Goal: Information Seeking & Learning: Learn about a topic

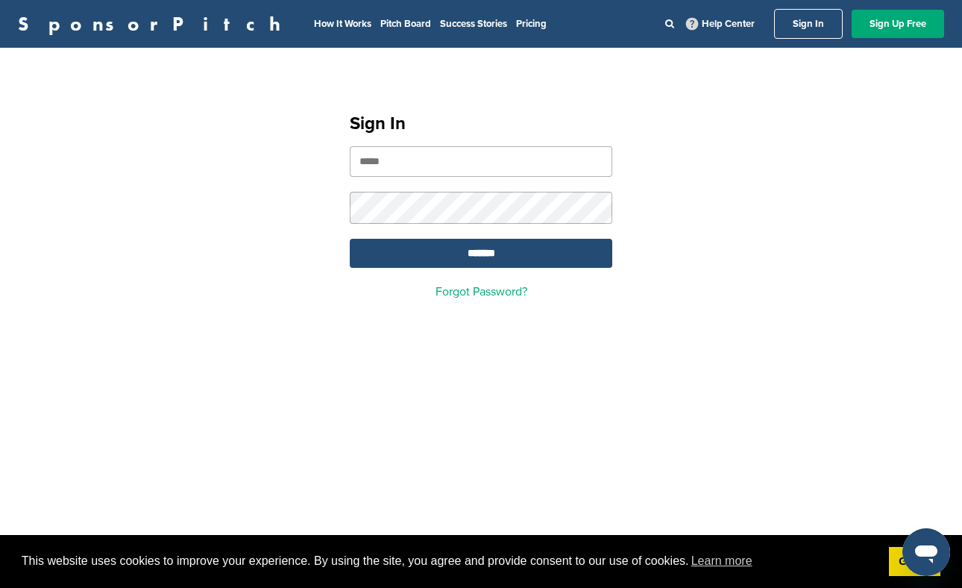
click at [454, 164] on input "email" at bounding box center [481, 161] width 262 height 31
type input "**********"
click at [350, 239] on input "*******" at bounding box center [481, 253] width 262 height 29
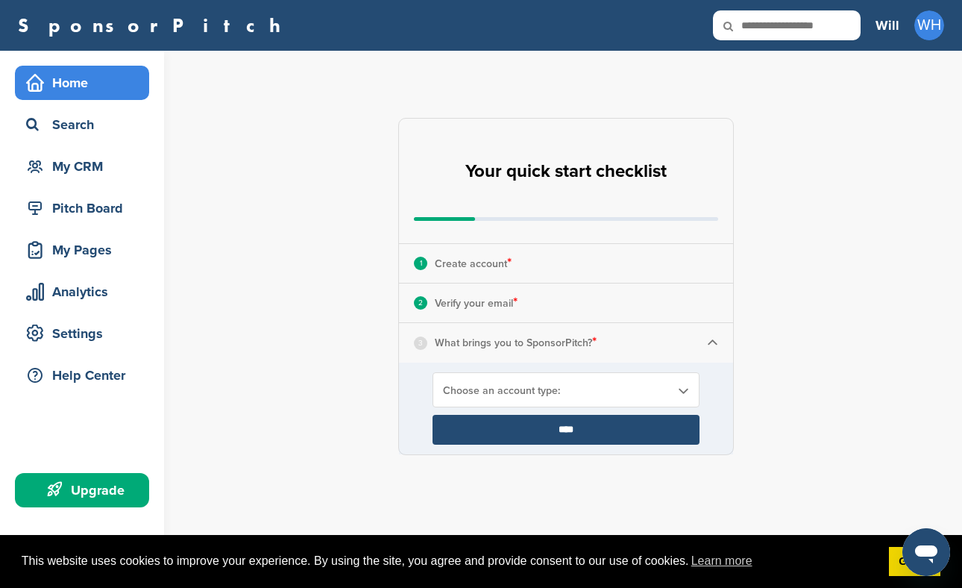
click at [621, 391] on span "Choose an account type:" at bounding box center [556, 390] width 227 height 13
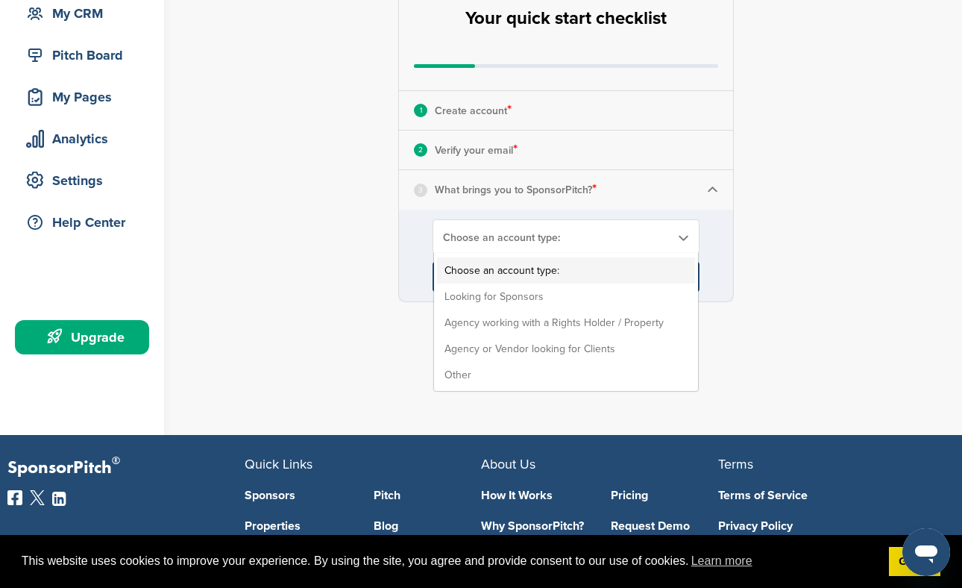
scroll to position [155, 0]
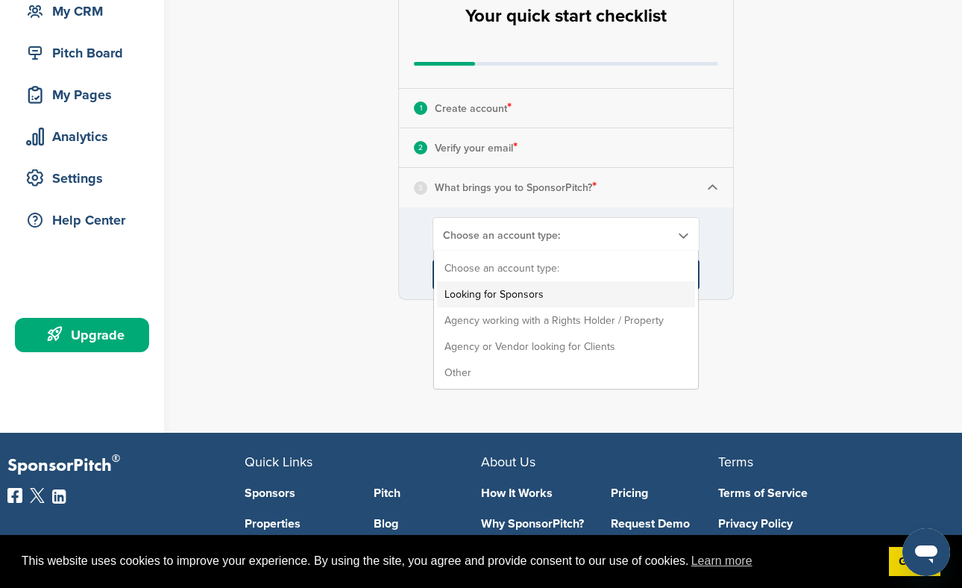
click at [522, 289] on li "Looking for Sponsors" at bounding box center [566, 294] width 258 height 26
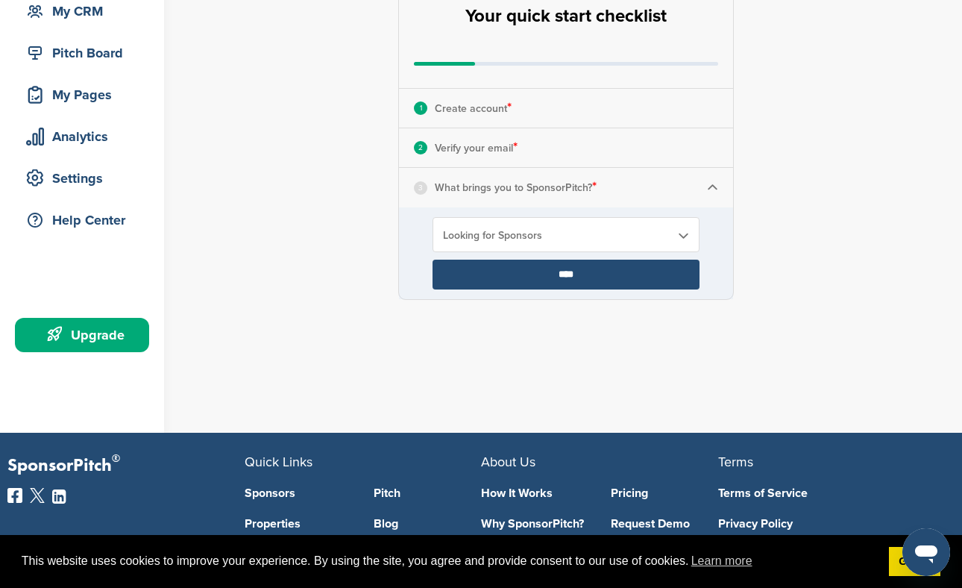
click at [563, 275] on input "****" at bounding box center [565, 274] width 267 height 30
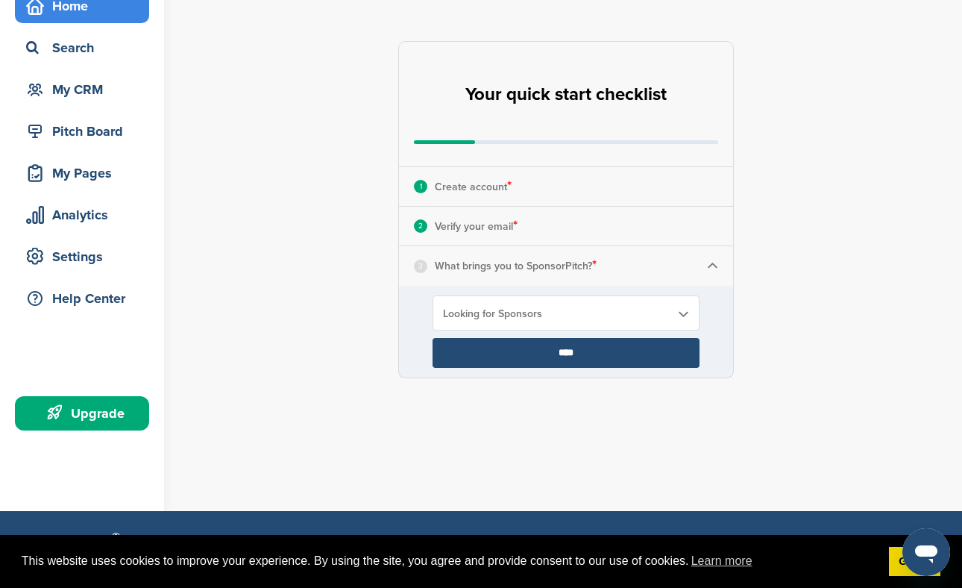
scroll to position [76, 0]
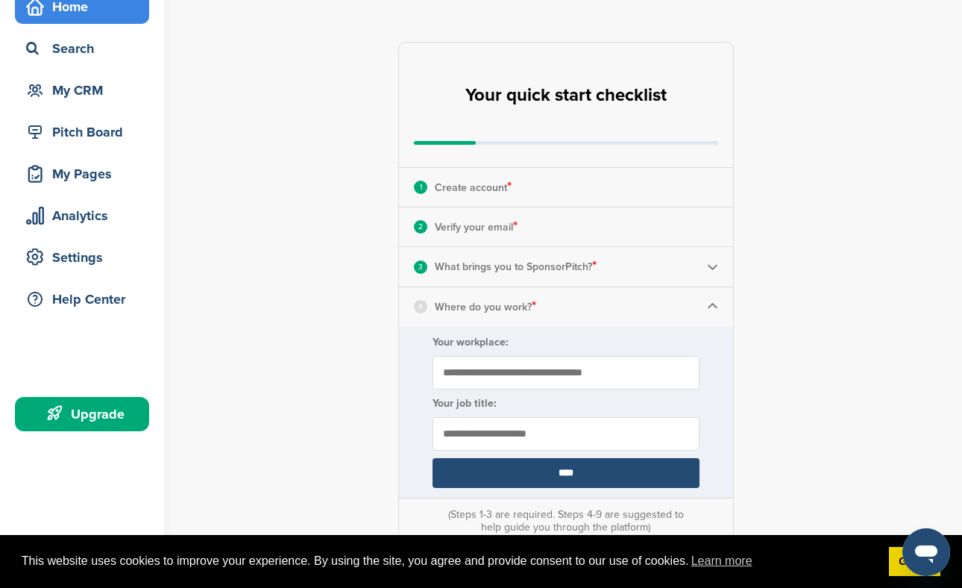
click at [572, 354] on form "Your workplace: Your job title: ****" at bounding box center [566, 412] width 334 height 172
click at [541, 369] on input "Your workplace:" at bounding box center [565, 373] width 267 height 34
type input "**********"
click at [500, 428] on input "text" at bounding box center [565, 434] width 267 height 34
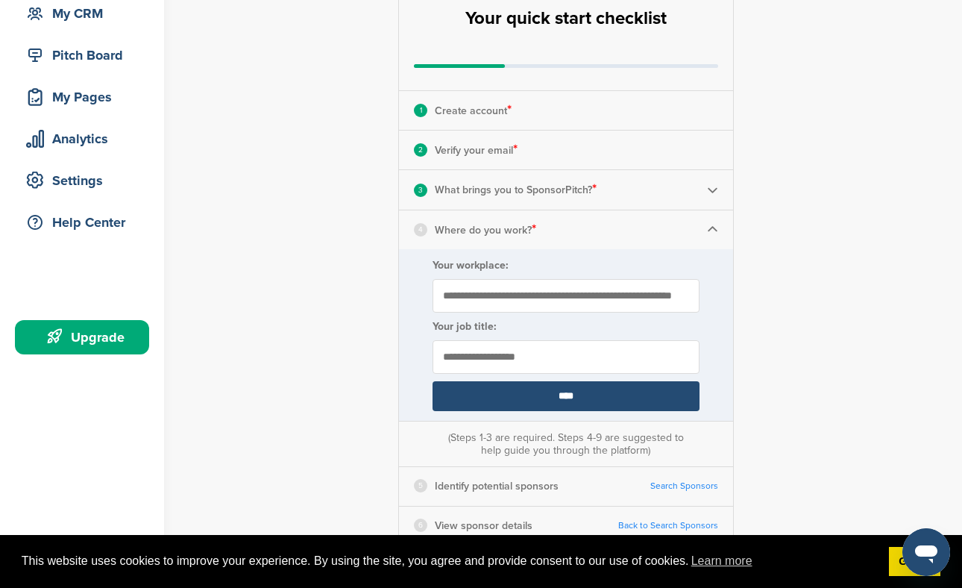
scroll to position [155, 0]
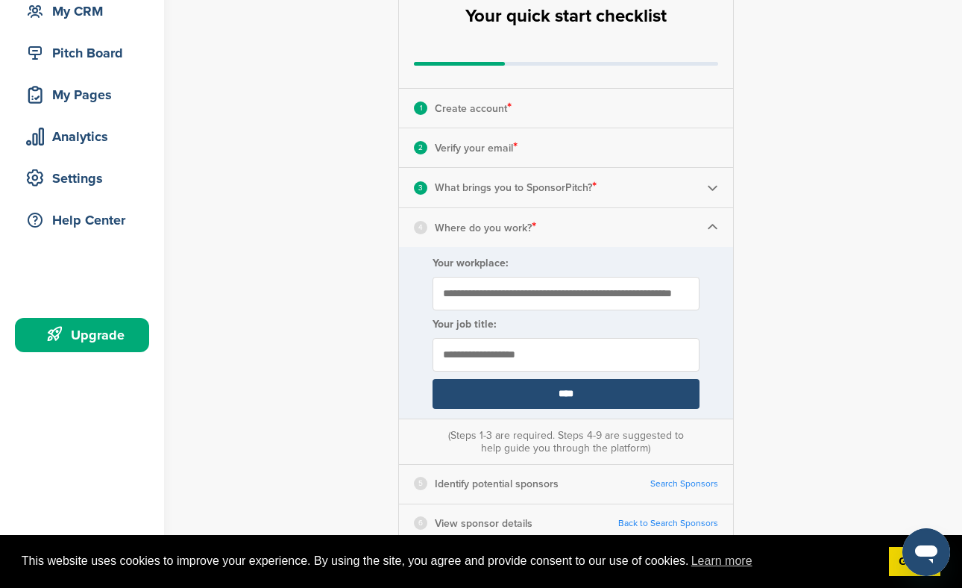
type input "**********"
click at [554, 390] on input "****" at bounding box center [565, 394] width 267 height 30
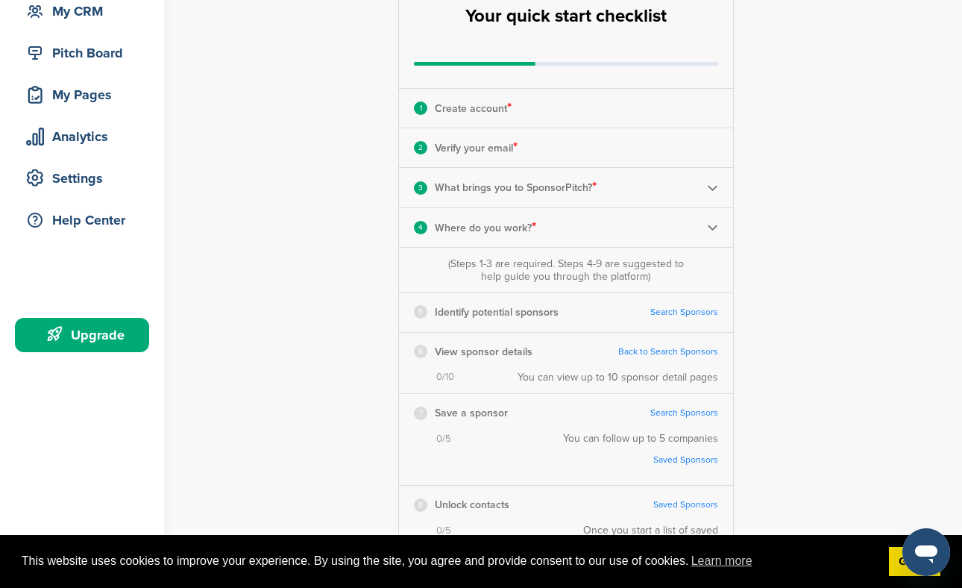
click at [683, 314] on link "Search Sponsors" at bounding box center [684, 311] width 68 height 11
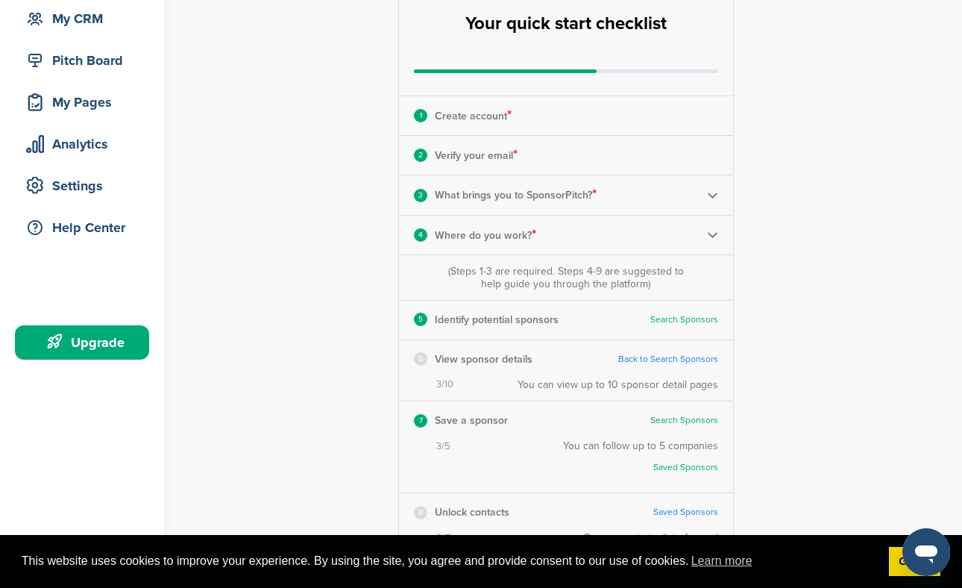
scroll to position [148, 0]
click at [547, 110] on div "1 Create account *" at bounding box center [566, 114] width 334 height 39
click at [552, 152] on div "2 Verify your email * Complete Steps 1-3 First" at bounding box center [566, 154] width 334 height 39
click at [706, 195] on div "3 What brings you to SponsorPitch? *" at bounding box center [566, 193] width 334 height 39
click at [711, 190] on img at bounding box center [712, 194] width 11 height 11
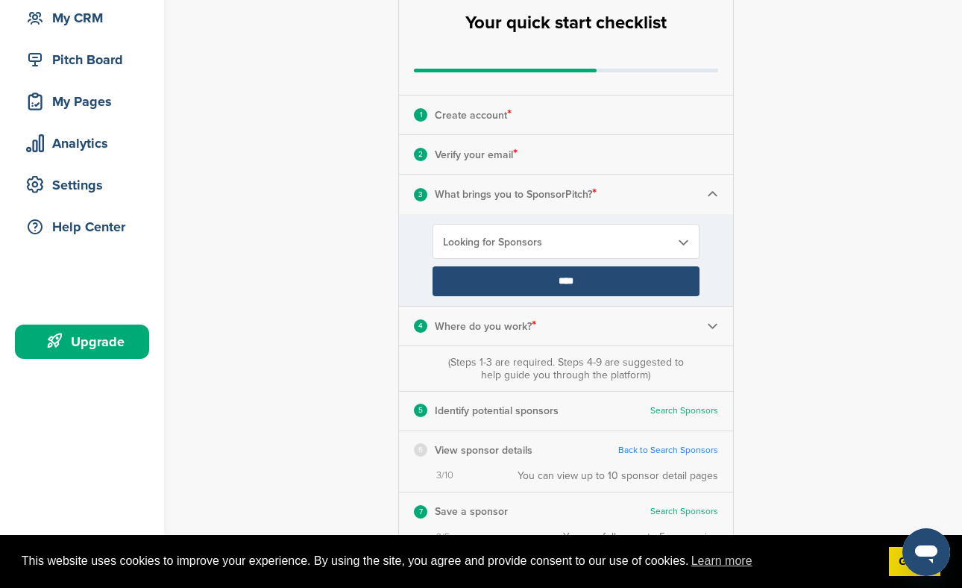
click at [791, 184] on div "**********" at bounding box center [575, 361] width 774 height 918
click at [787, 227] on div "**********" at bounding box center [575, 361] width 774 height 918
click at [714, 191] on img at bounding box center [712, 194] width 11 height 11
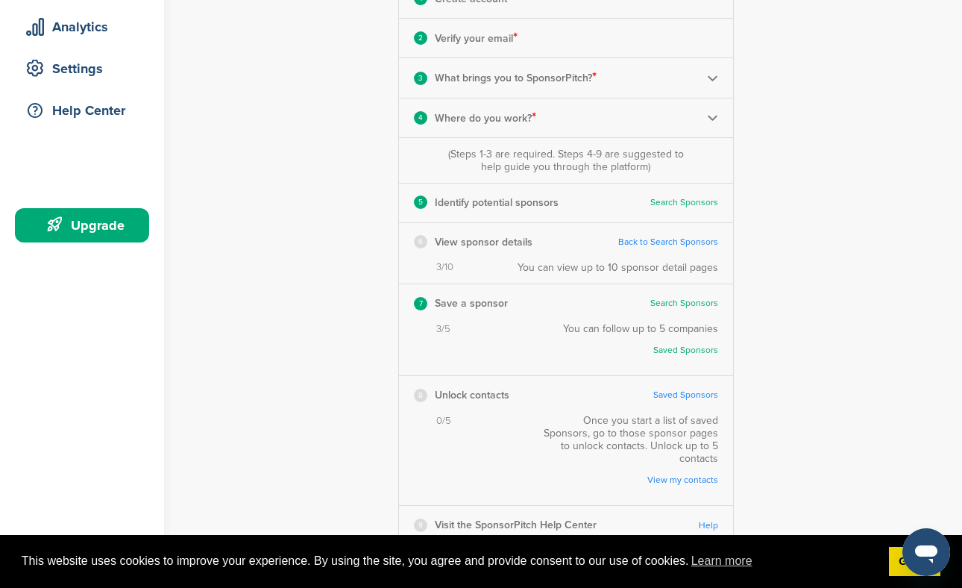
scroll to position [269, 0]
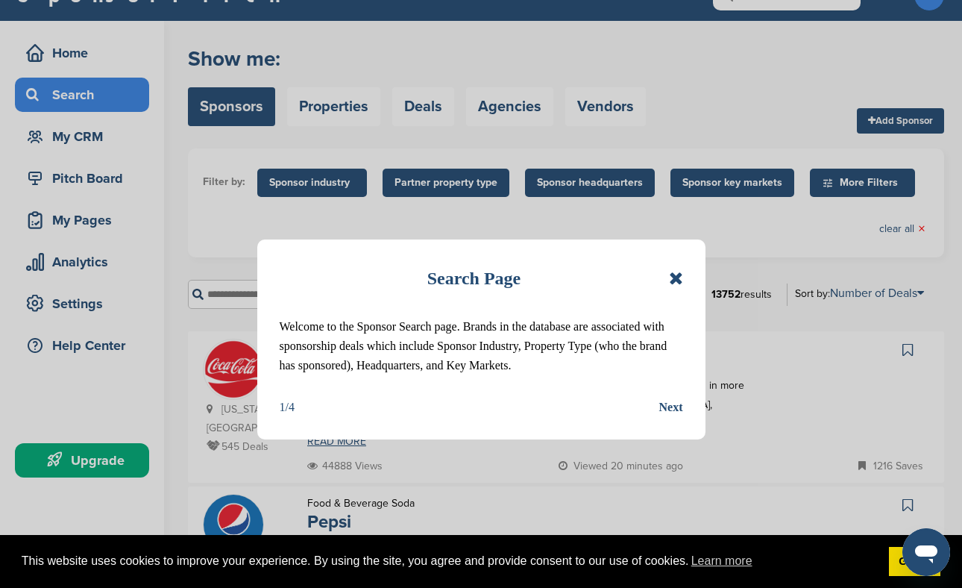
scroll to position [31, 0]
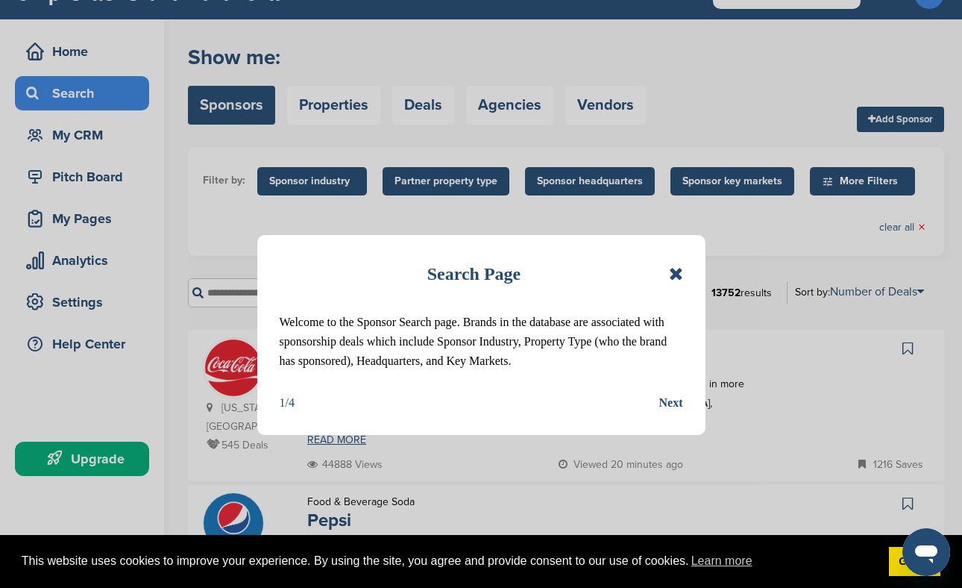
click at [672, 401] on div "Next" at bounding box center [671, 402] width 24 height 19
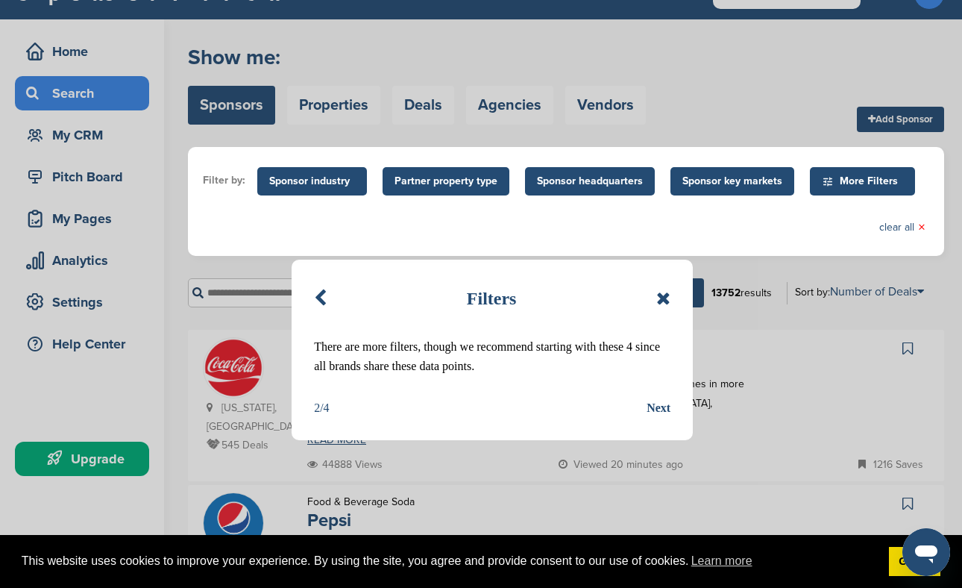
click at [661, 406] on div "Next" at bounding box center [659, 407] width 24 height 19
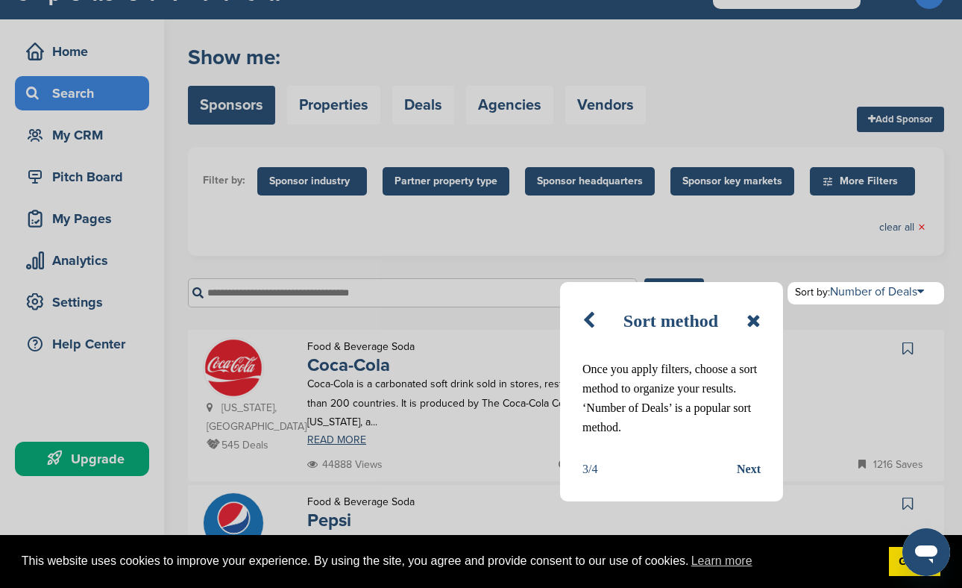
click at [746, 470] on div "Next" at bounding box center [749, 468] width 24 height 19
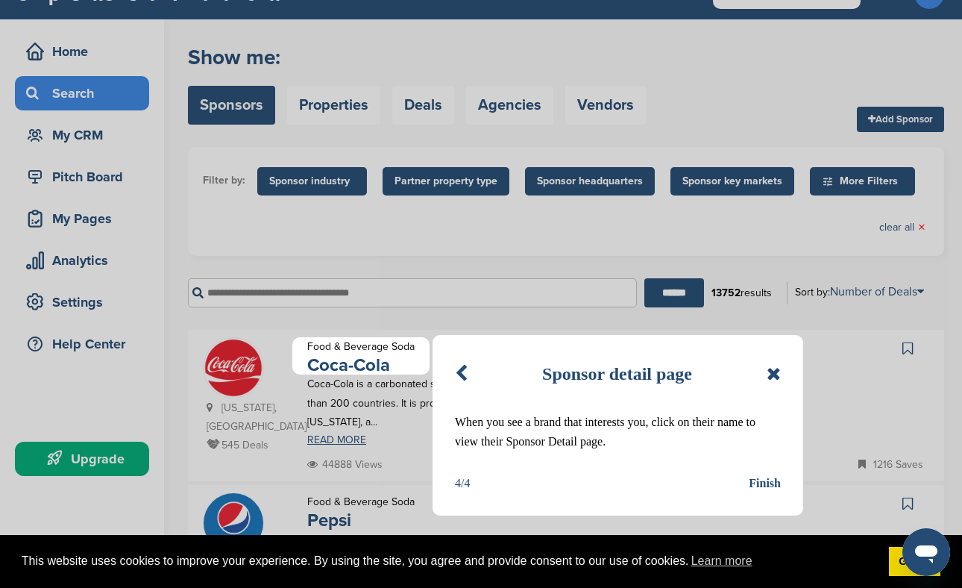
click at [758, 477] on div "Finish" at bounding box center [765, 483] width 32 height 19
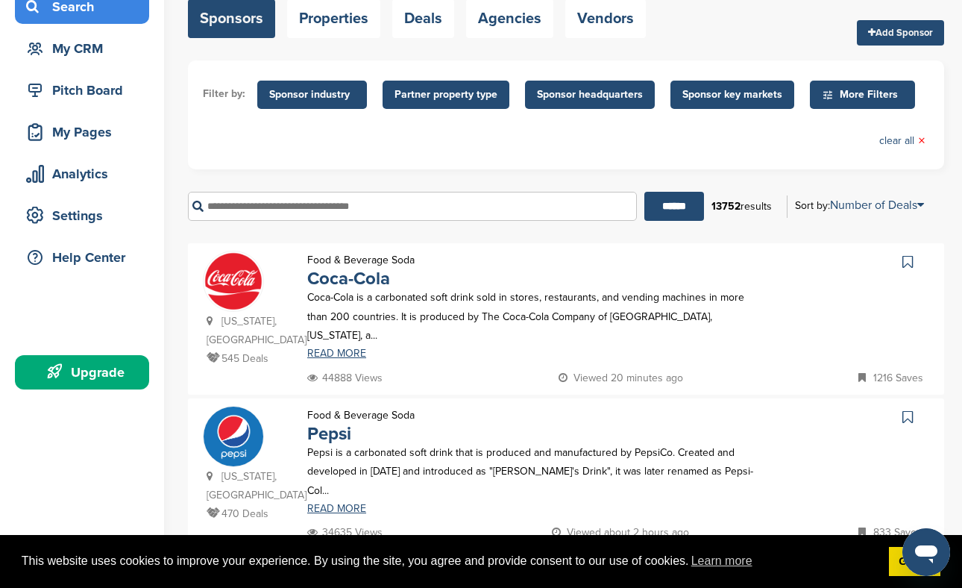
scroll to position [127, 0]
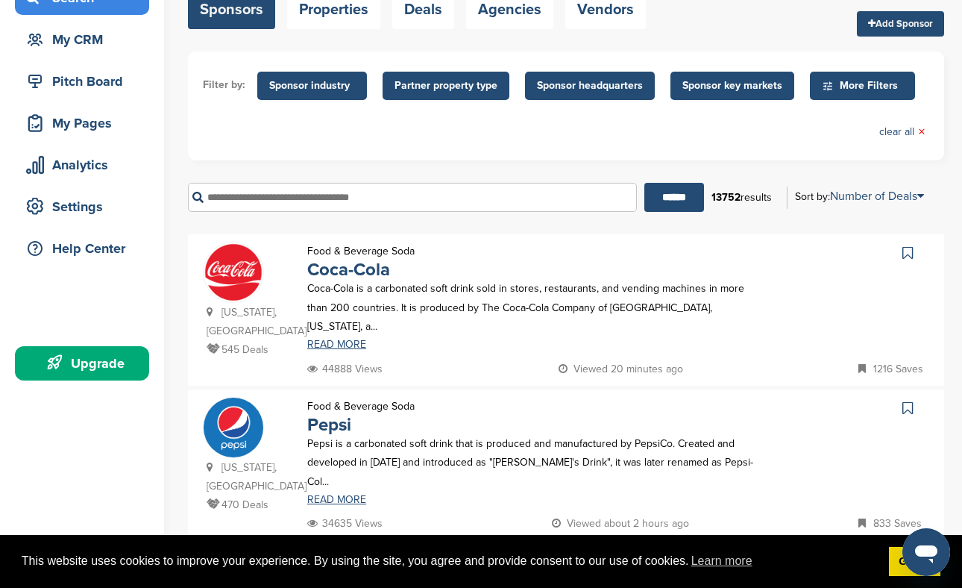
click at [350, 201] on input "text" at bounding box center [412, 197] width 449 height 29
type input "**********"
click at [644, 183] on input "******" at bounding box center [674, 197] width 60 height 29
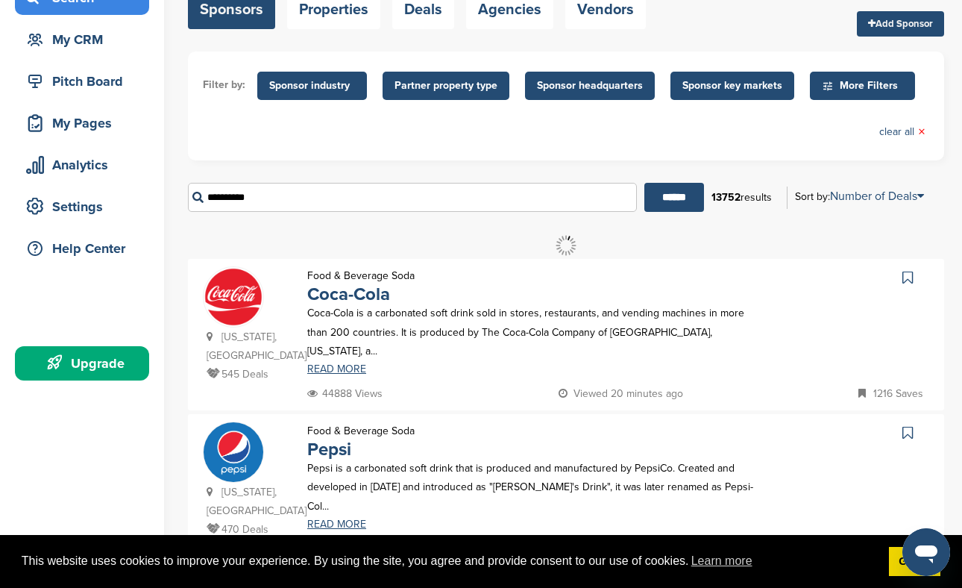
scroll to position [0, 0]
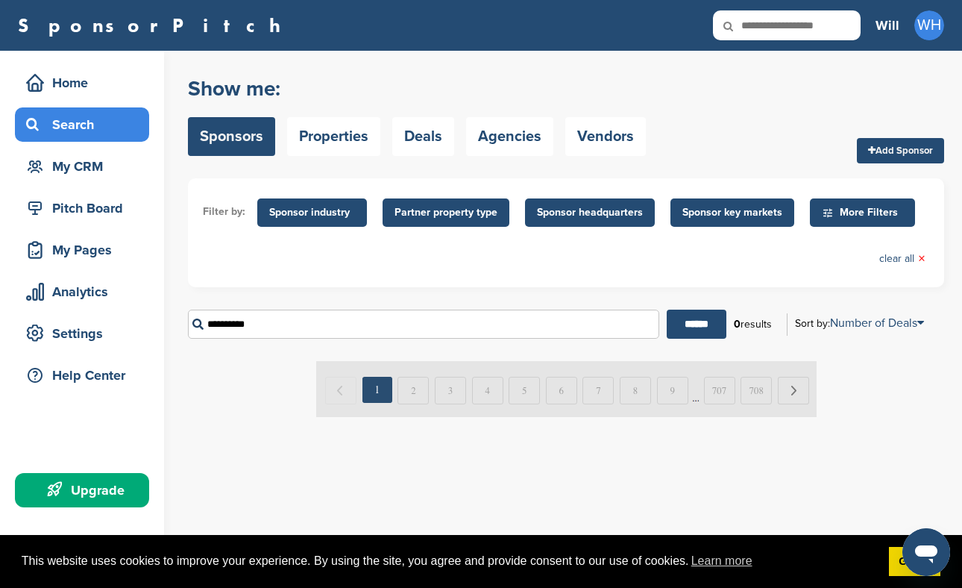
drag, startPoint x: 286, startPoint y: 330, endPoint x: 204, endPoint y: 324, distance: 82.2
click at [204, 324] on input "**********" at bounding box center [423, 323] width 471 height 29
click at [205, 409] on div at bounding box center [566, 390] width 756 height 58
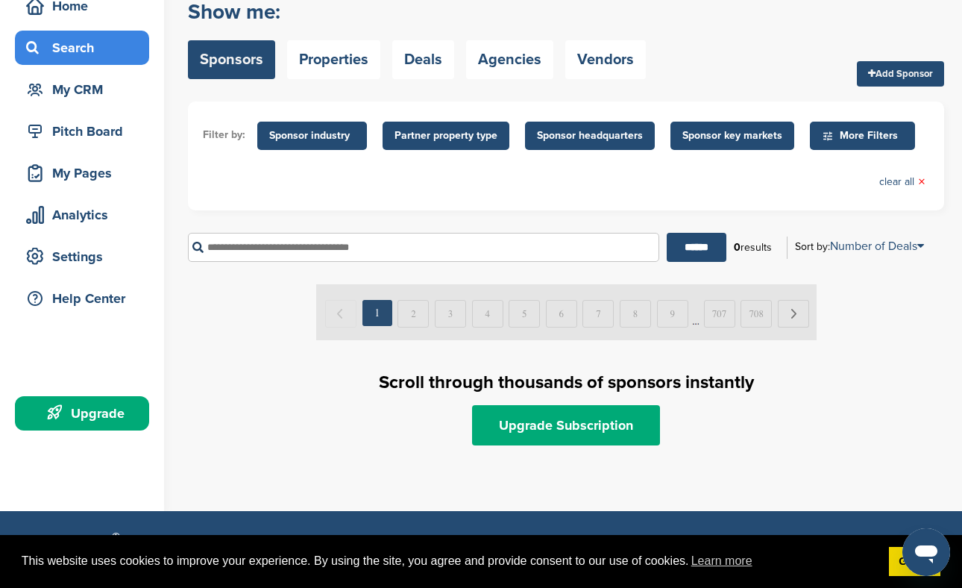
scroll to position [64, 0]
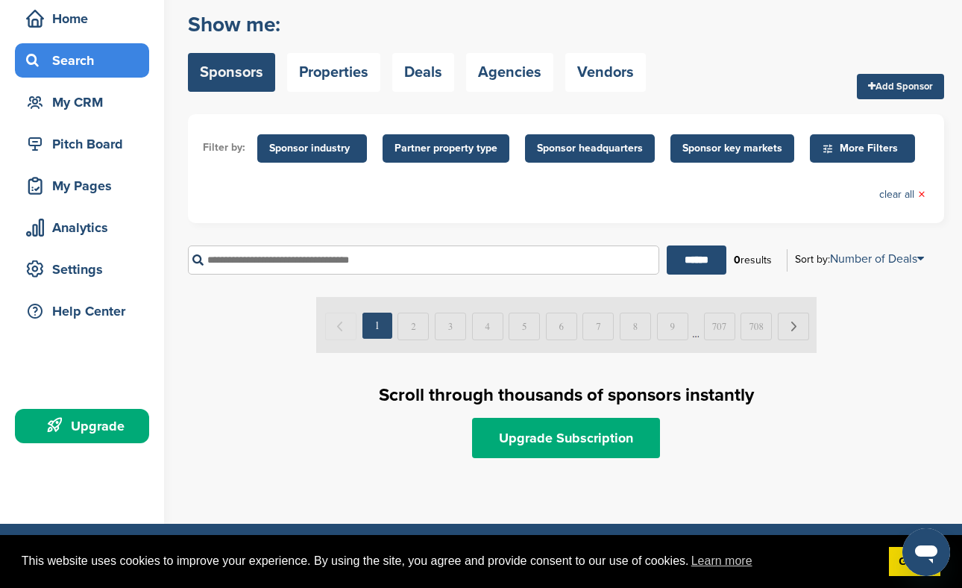
click at [231, 66] on link "Sponsors" at bounding box center [231, 72] width 87 height 39
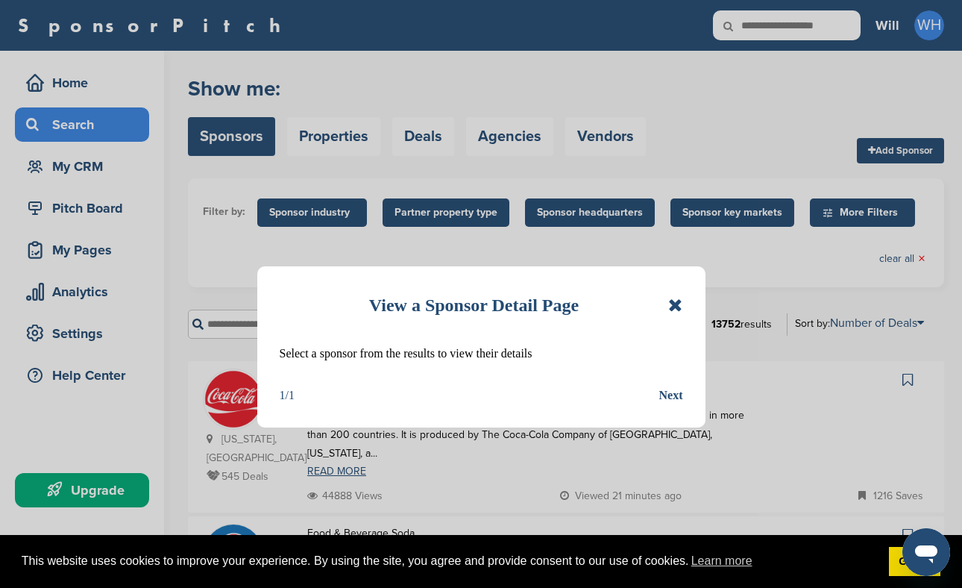
click at [663, 397] on div "Next" at bounding box center [671, 395] width 24 height 19
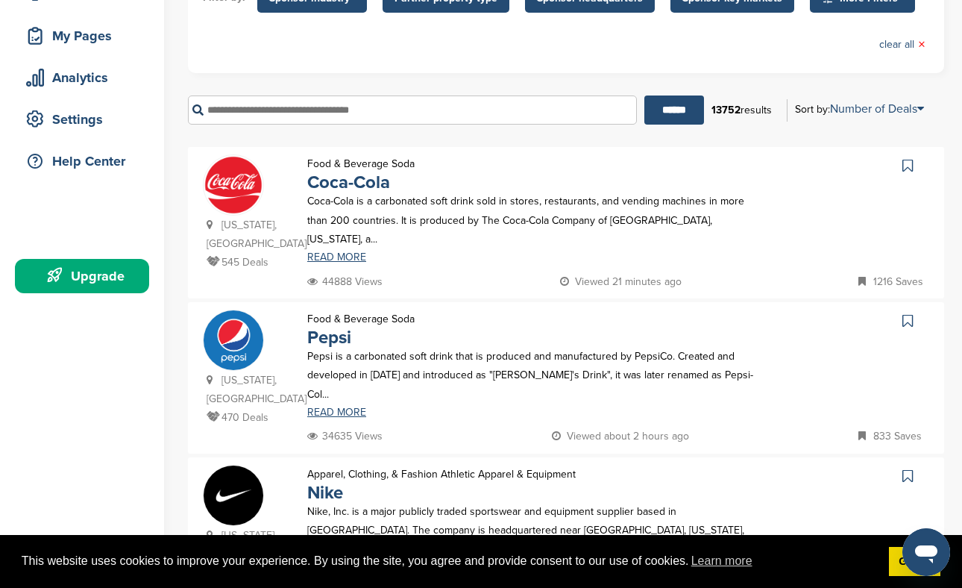
scroll to position [221, 0]
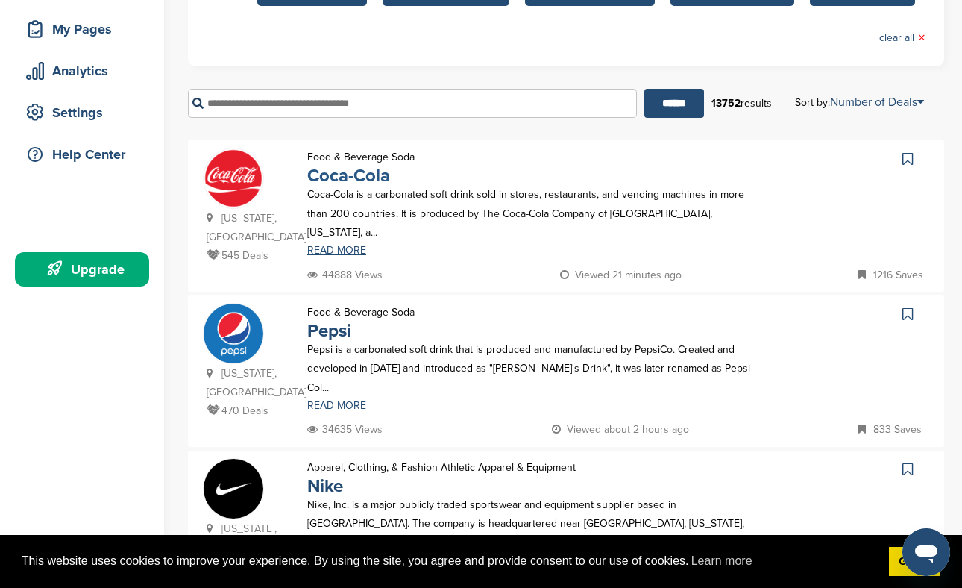
click at [343, 180] on link "Coca-Cola" at bounding box center [348, 176] width 83 height 22
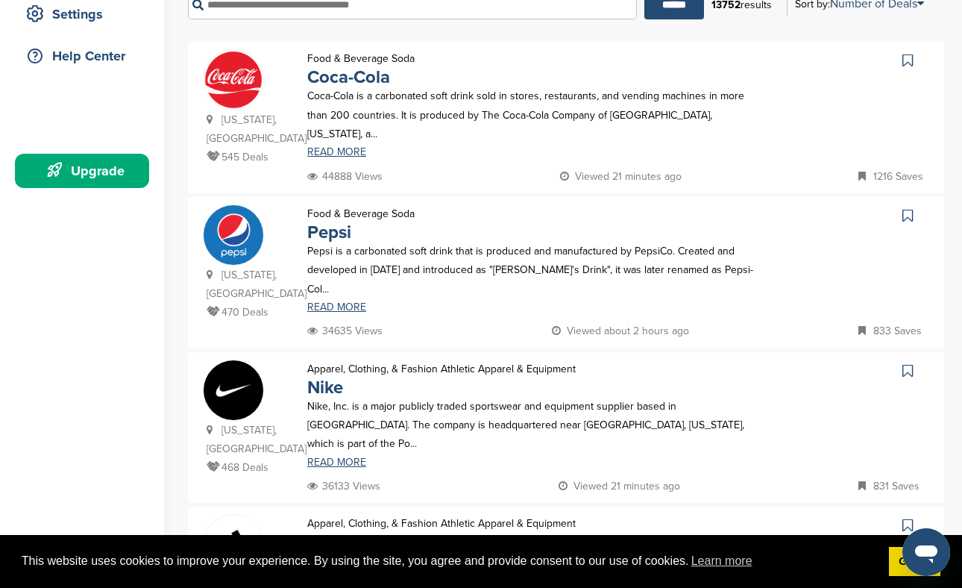
scroll to position [323, 0]
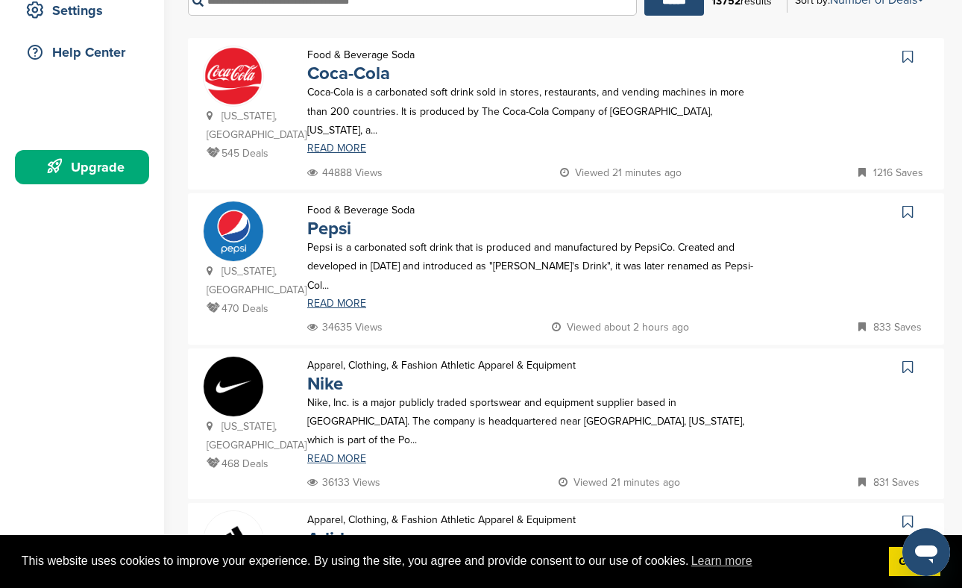
click at [245, 210] on img at bounding box center [234, 231] width 60 height 60
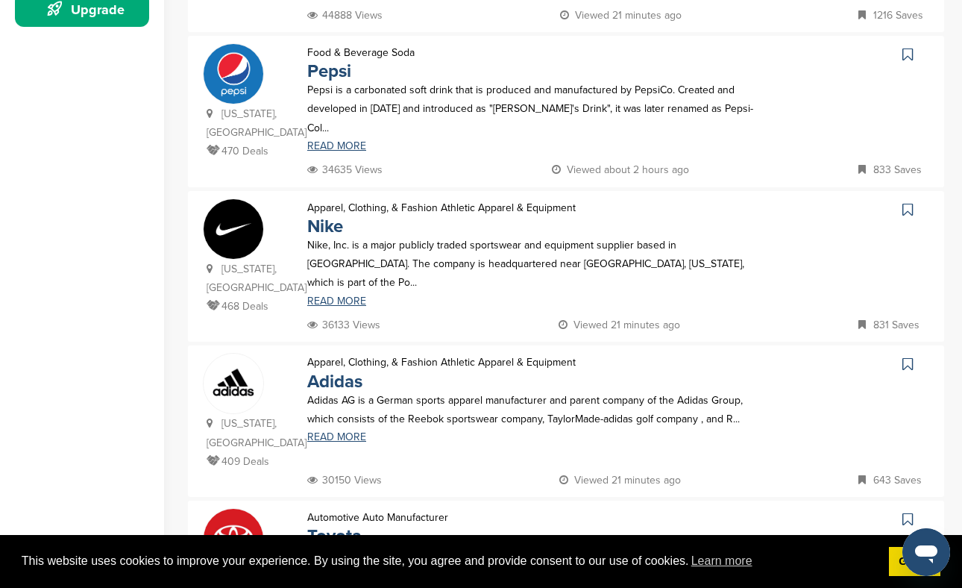
scroll to position [485, 0]
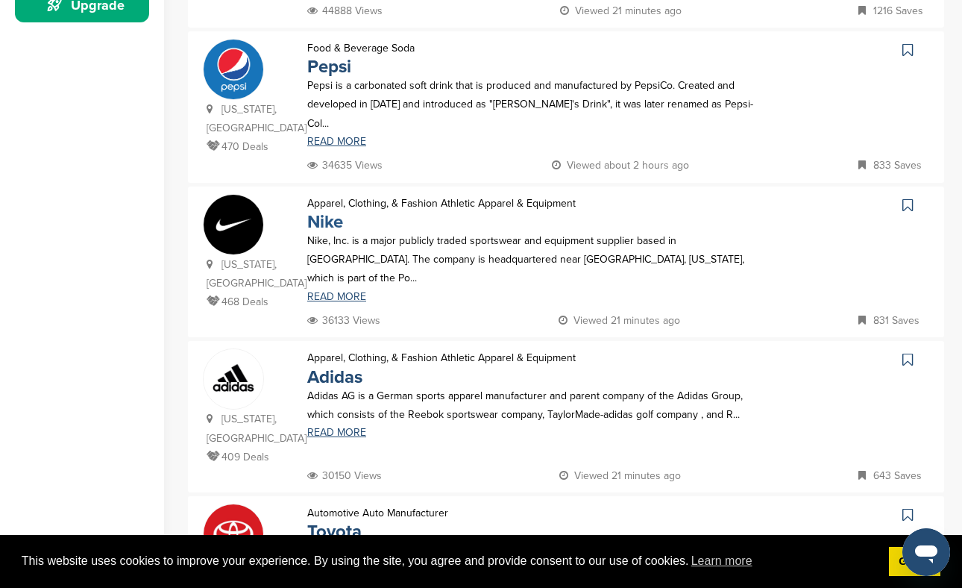
click at [326, 211] on link "Nike" at bounding box center [325, 222] width 36 height 22
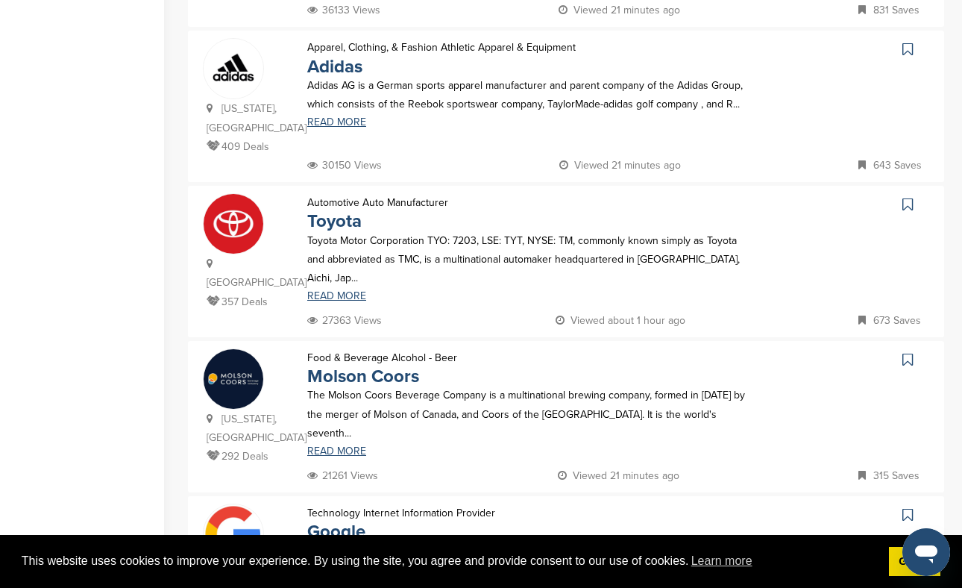
scroll to position [863, 0]
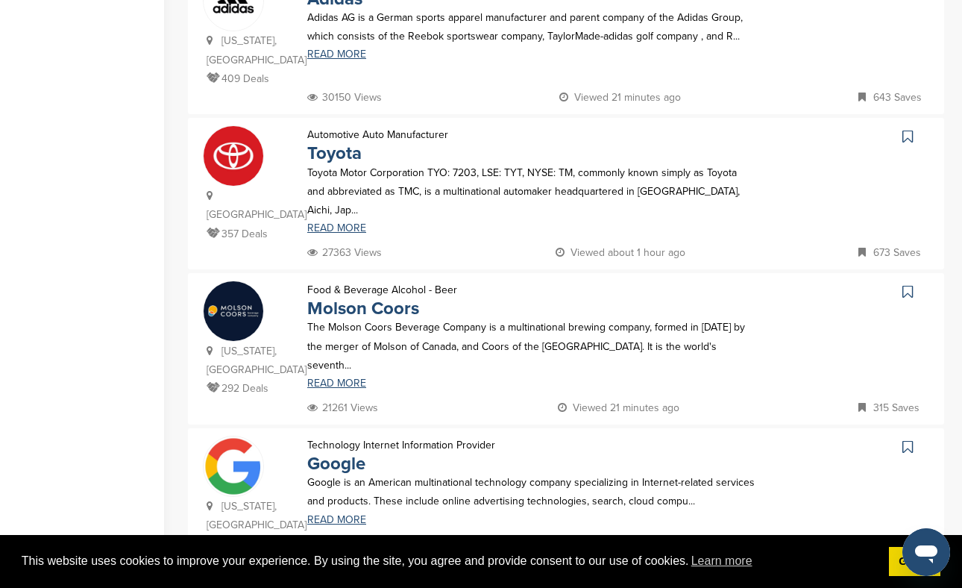
click at [247, 126] on img at bounding box center [234, 156] width 60 height 60
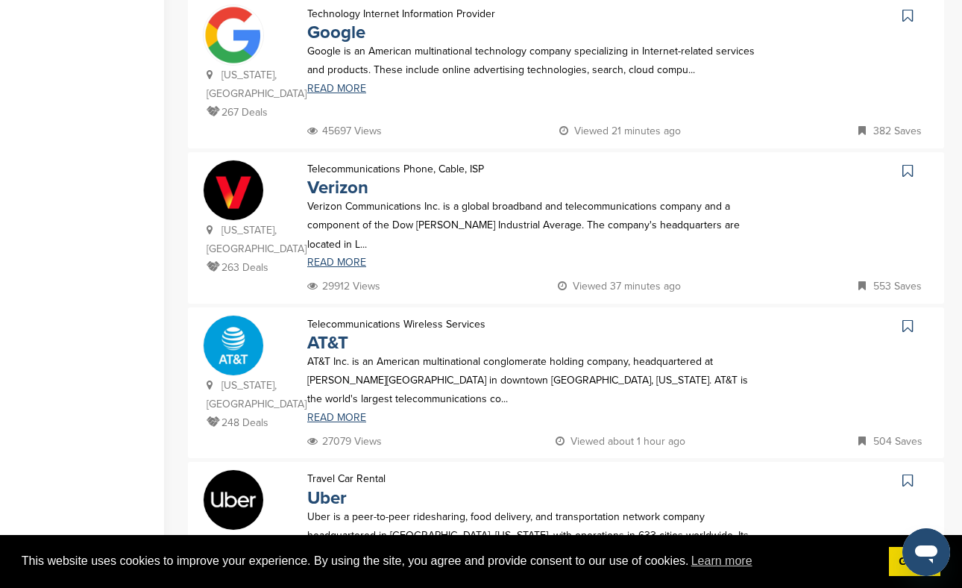
scroll to position [1295, 0]
click at [909, 318] on icon at bounding box center [907, 325] width 10 height 15
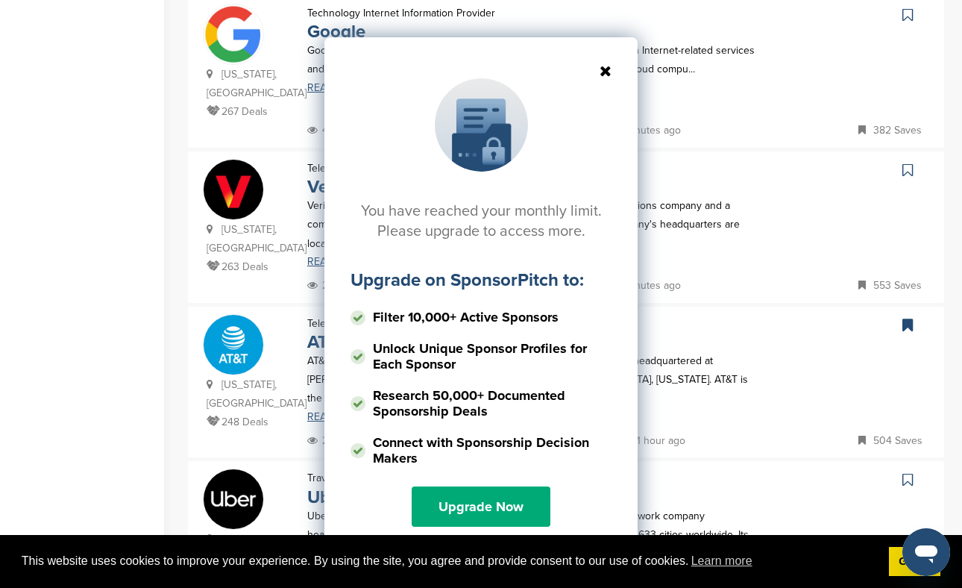
click at [606, 70] on icon at bounding box center [480, 70] width 261 height 15
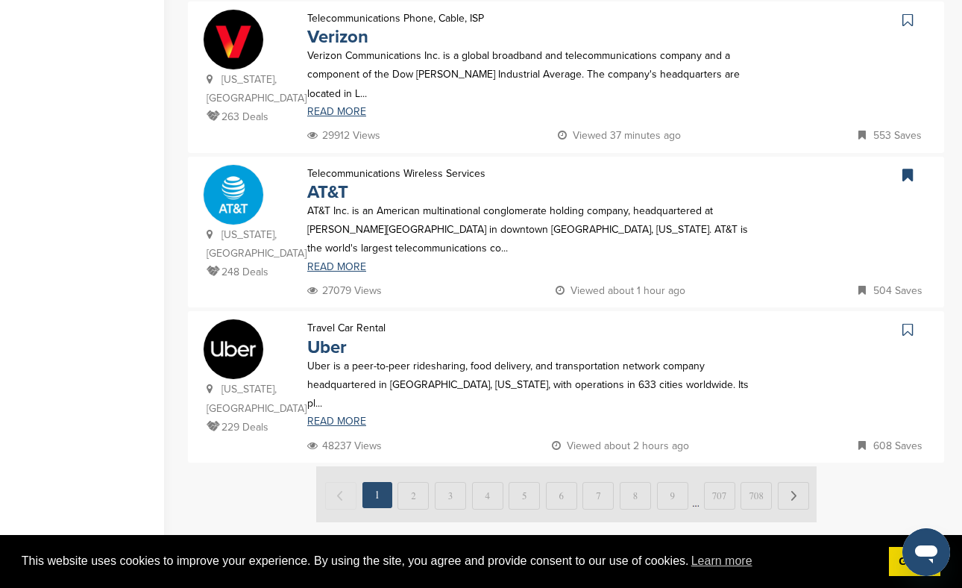
scroll to position [1456, 0]
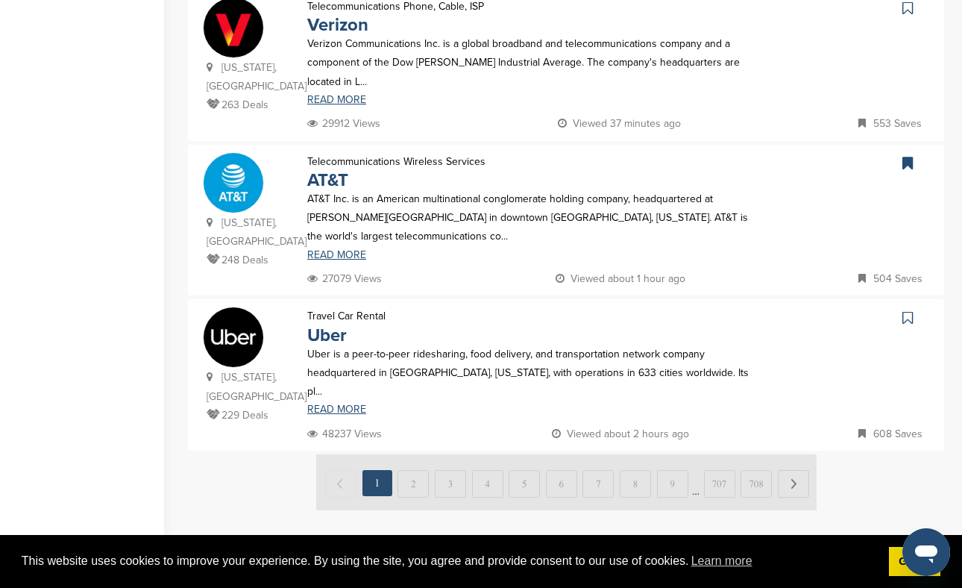
click at [907, 310] on icon at bounding box center [907, 317] width 10 height 15
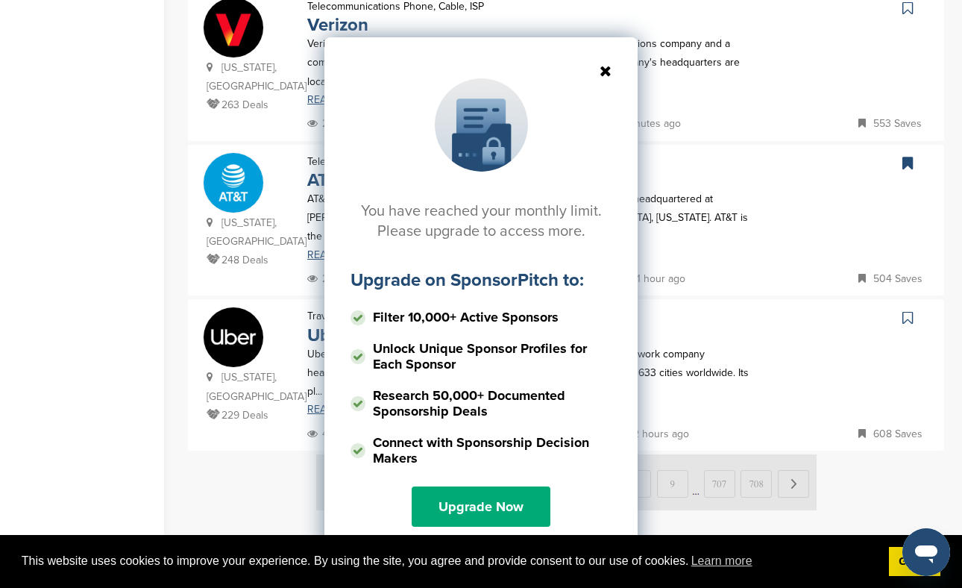
click at [606, 69] on icon at bounding box center [480, 70] width 261 height 15
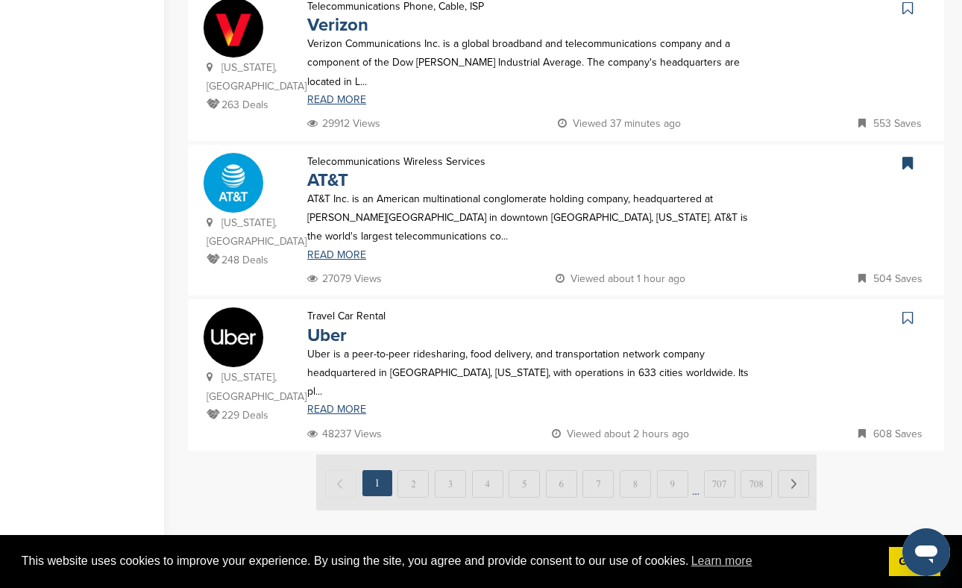
scroll to position [1475, 0]
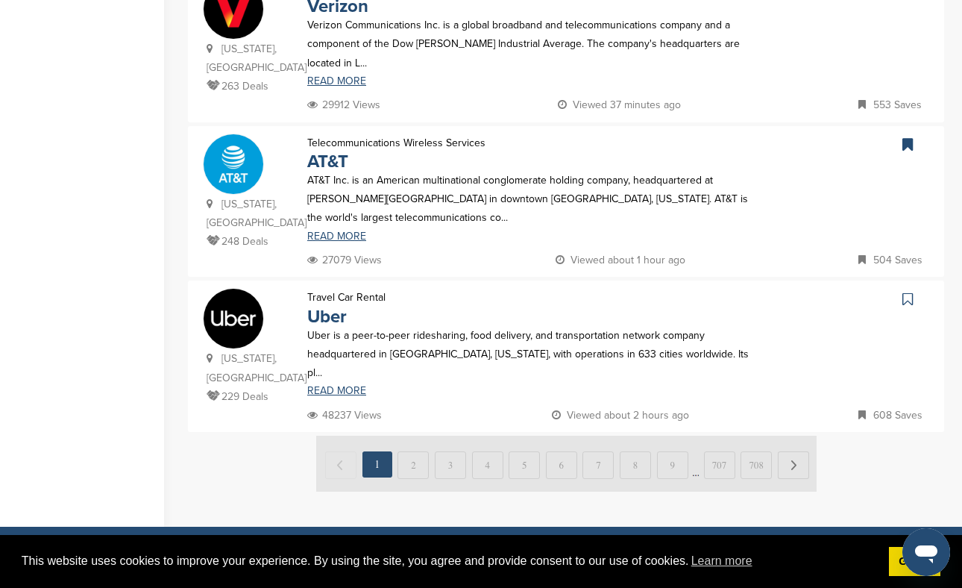
click at [787, 435] on img at bounding box center [566, 463] width 500 height 56
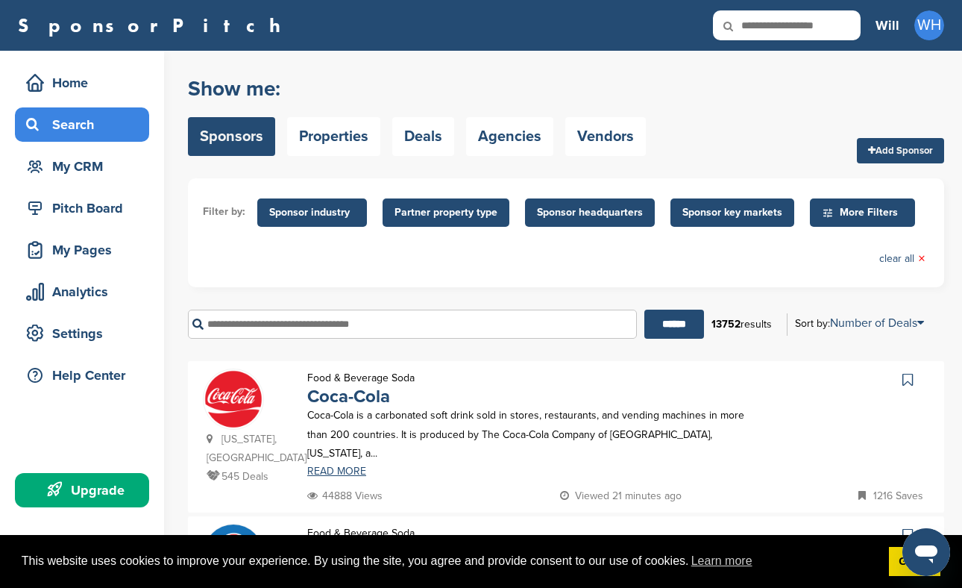
scroll to position [1, 0]
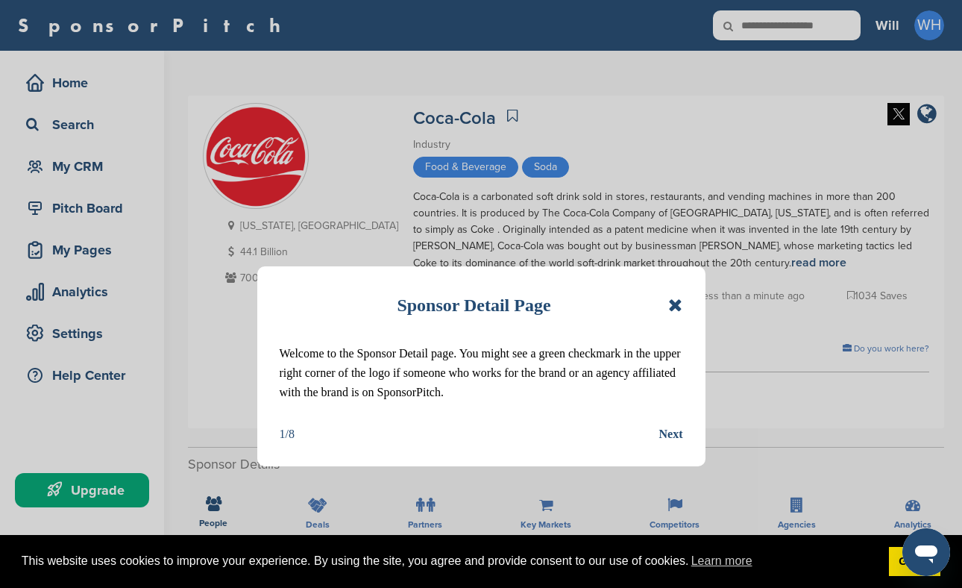
click at [670, 430] on div "Next" at bounding box center [671, 433] width 24 height 19
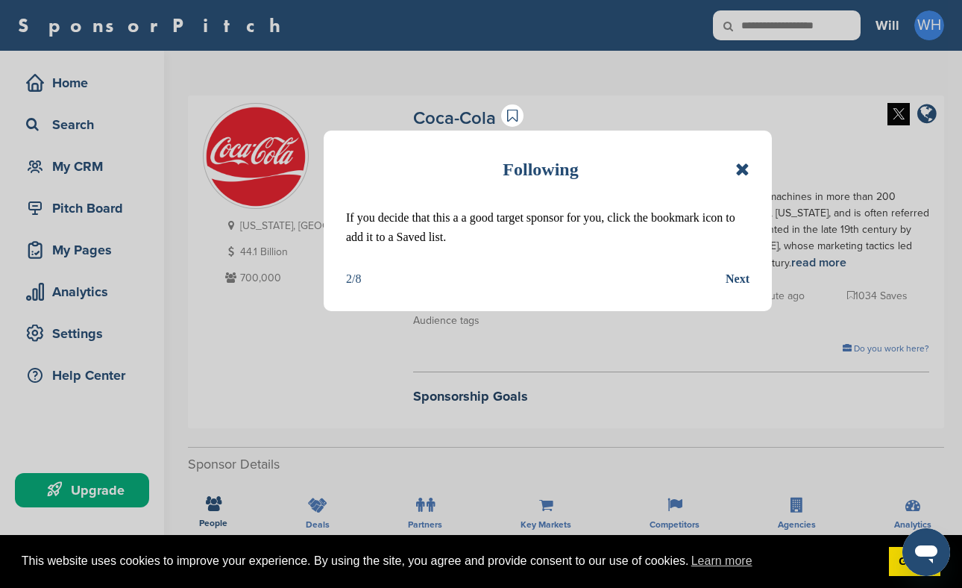
click at [736, 280] on div "Next" at bounding box center [738, 278] width 24 height 19
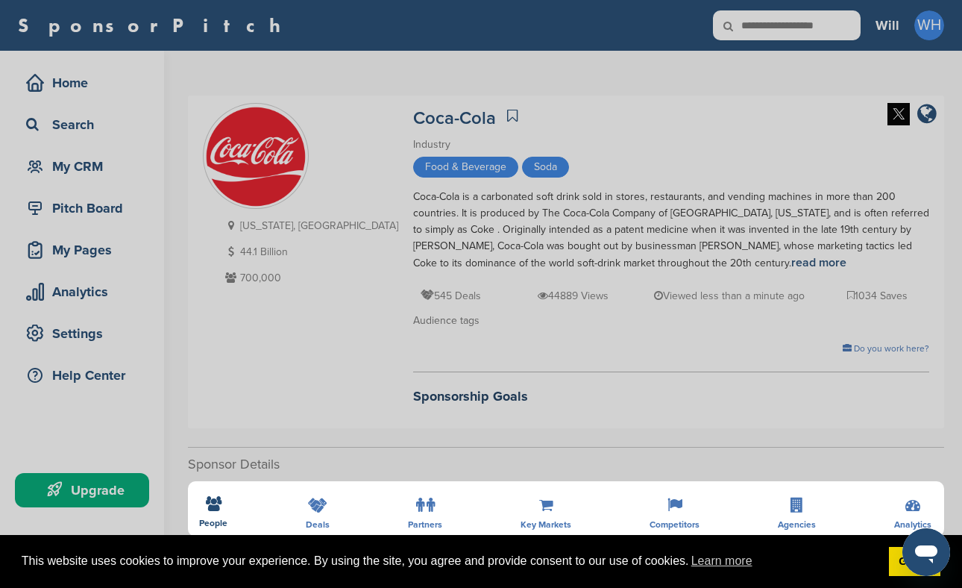
click at [629, 353] on div "Detail tabs Helpful tabs to check out are People, Key Markets, Competitors, Age…" at bounding box center [481, 294] width 962 height 588
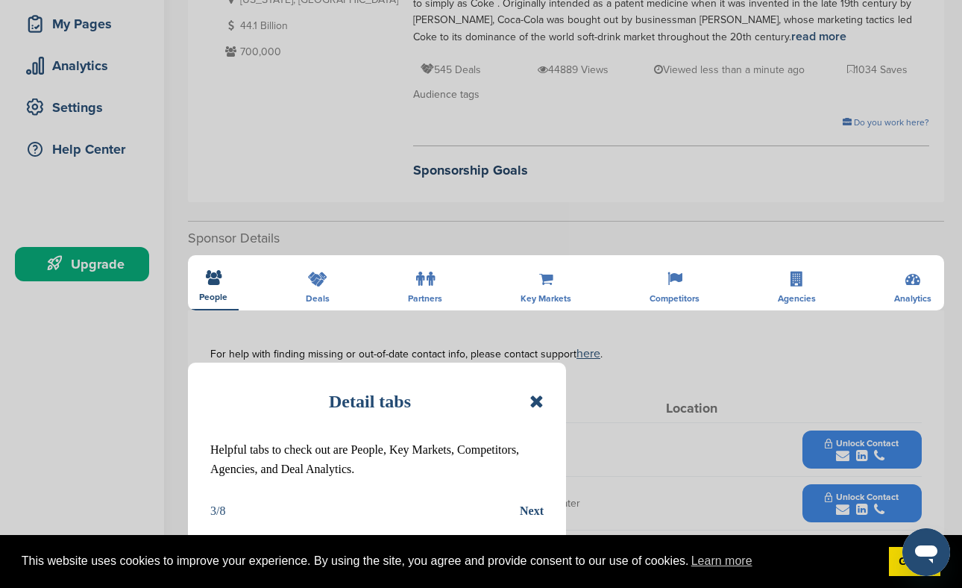
scroll to position [230, 0]
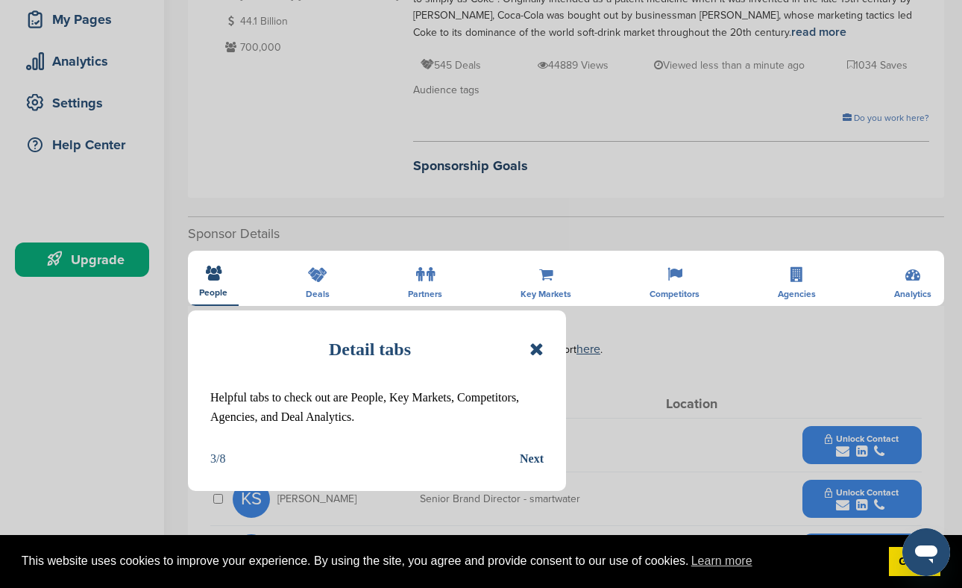
click at [536, 349] on icon at bounding box center [536, 349] width 14 height 18
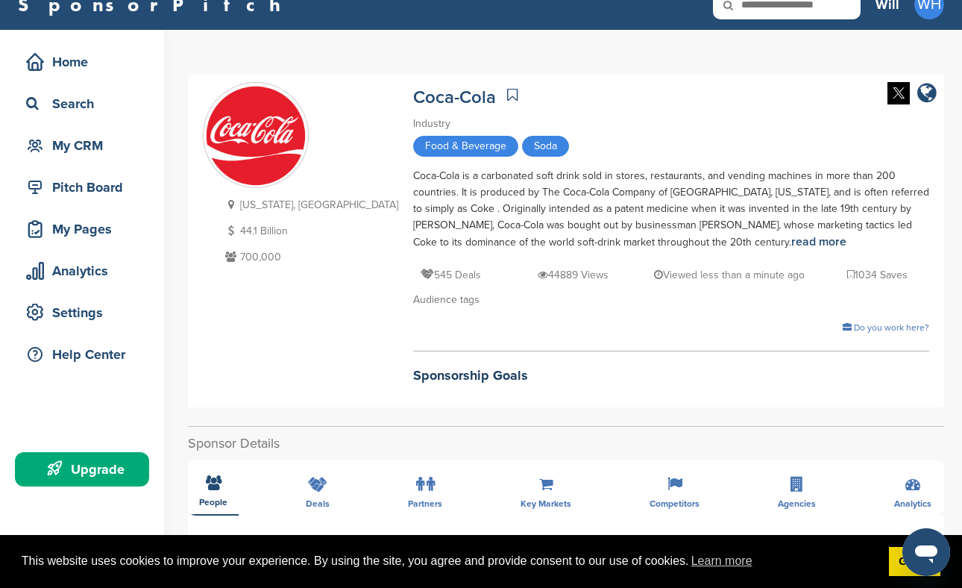
scroll to position [0, 0]
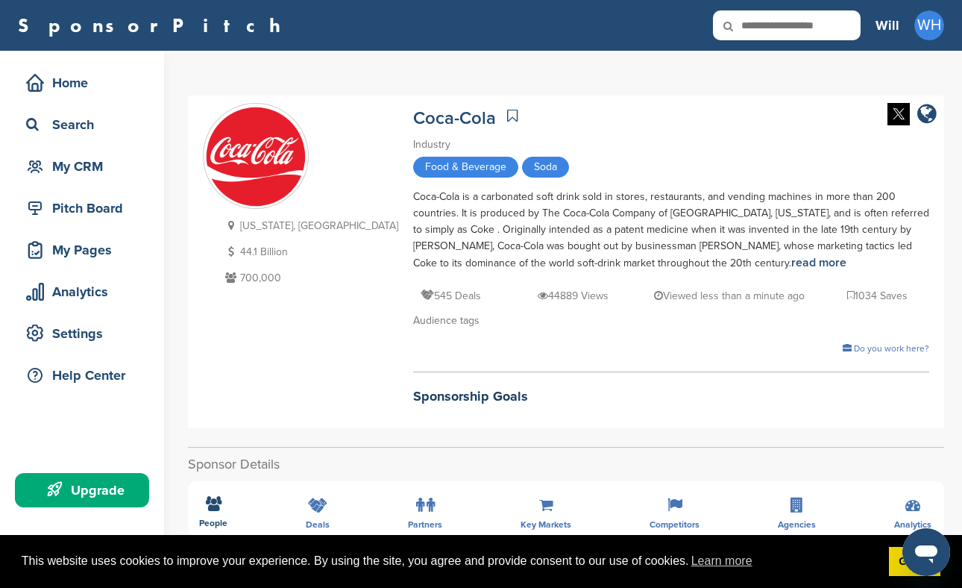
click at [507, 112] on icon at bounding box center [512, 115] width 10 height 15
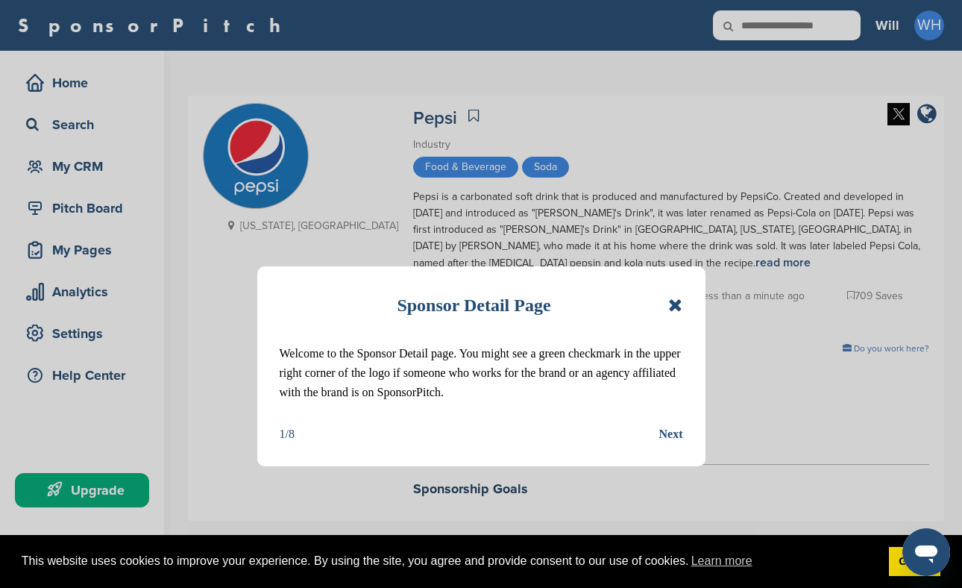
click at [676, 301] on icon at bounding box center [675, 305] width 14 height 18
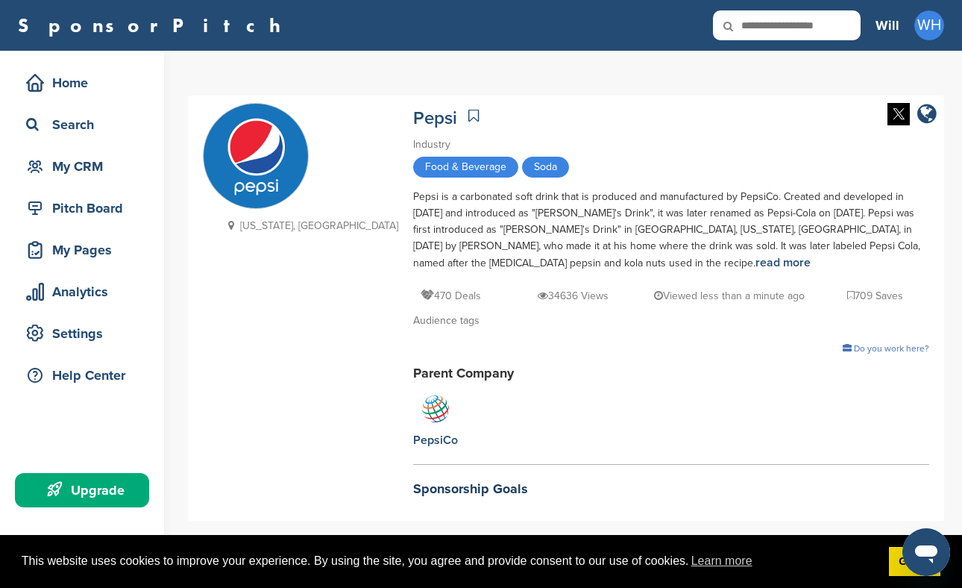
click at [468, 115] on icon at bounding box center [473, 115] width 10 height 15
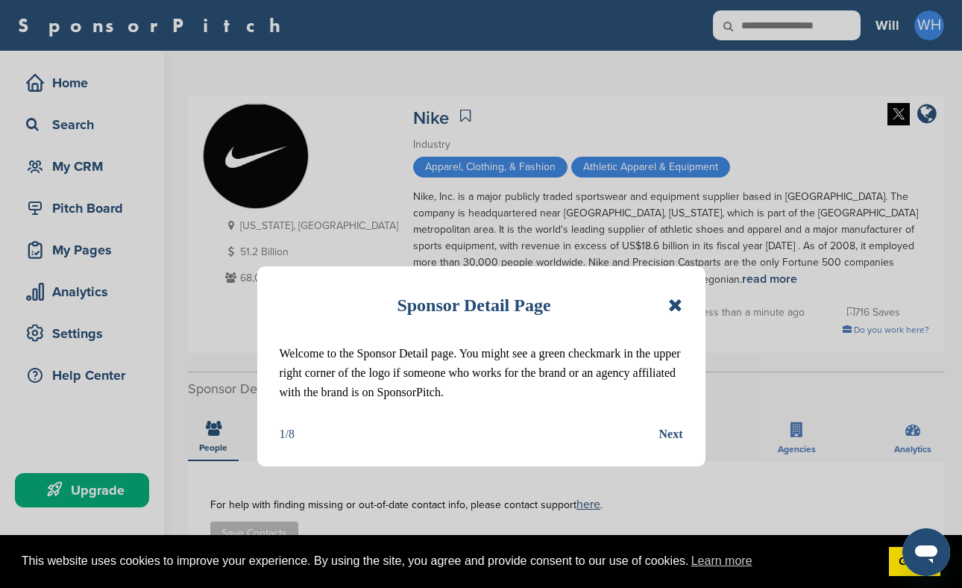
click at [678, 304] on icon at bounding box center [675, 305] width 14 height 18
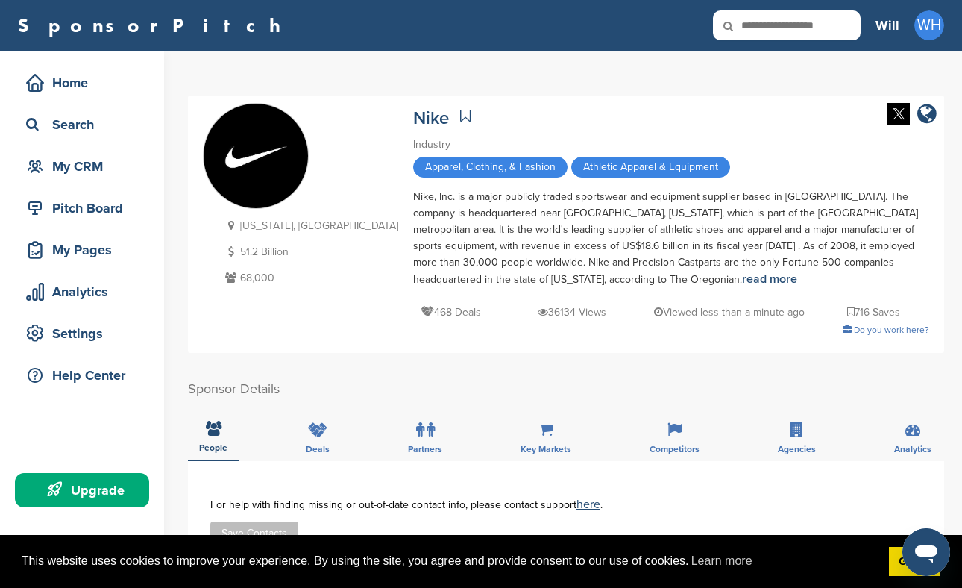
click at [460, 117] on icon at bounding box center [465, 115] width 10 height 15
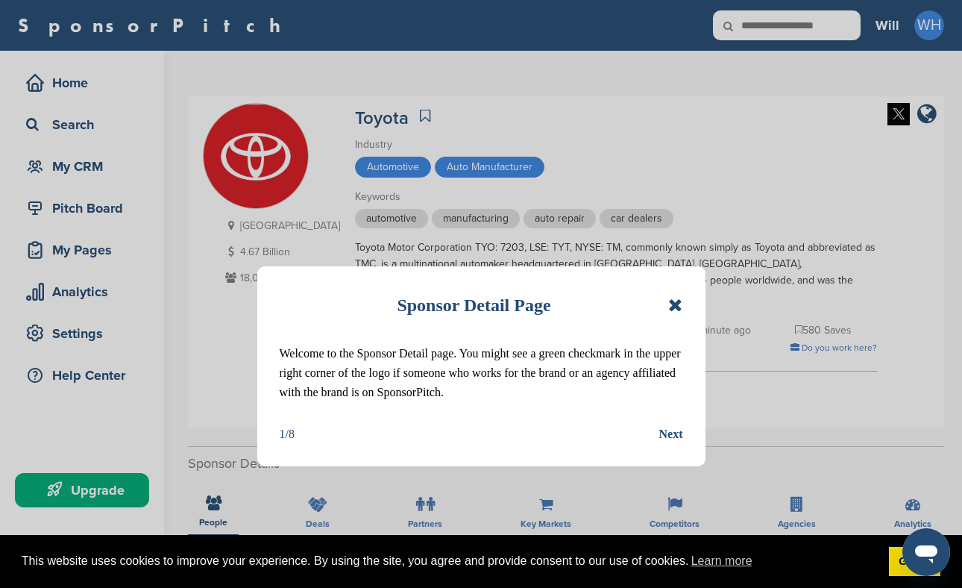
click at [679, 303] on icon at bounding box center [675, 305] width 14 height 18
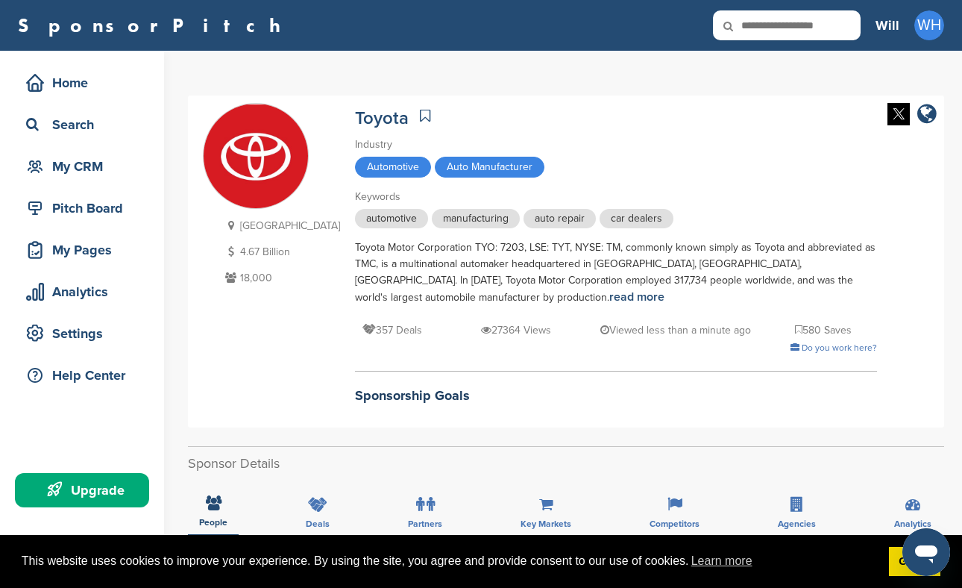
click at [420, 116] on icon at bounding box center [425, 115] width 10 height 15
